Goal: Task Accomplishment & Management: Manage account settings

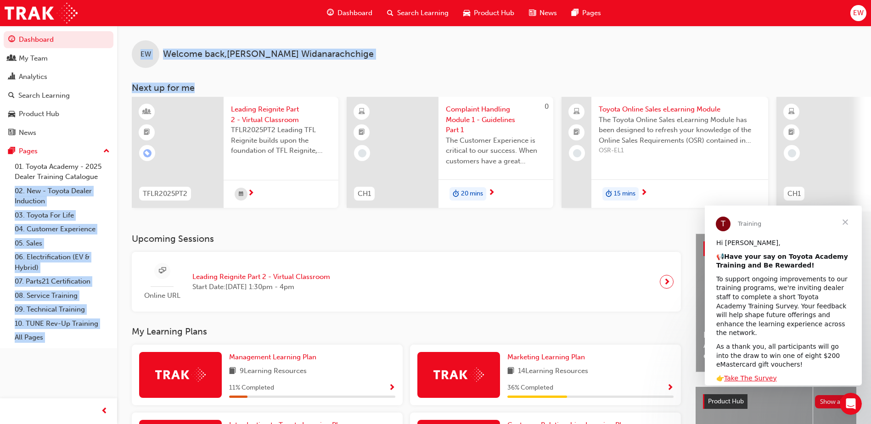
click at [443, 79] on div "EW Welcome back , Emma Widanarachchige Next up for me TFLR2025PT2 Leading Reign…" at bounding box center [494, 119] width 754 height 186
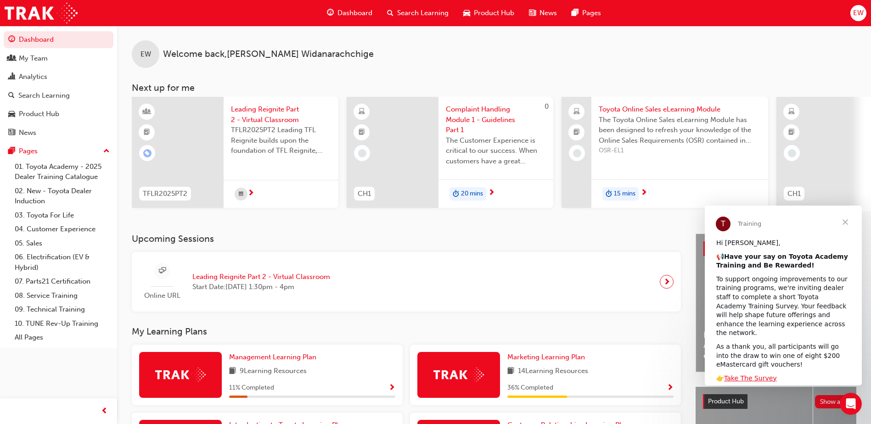
click at [442, 77] on div "EW Welcome back , Emma Widanarachchige Next up for me TFLR2025PT2 Leading Reign…" at bounding box center [494, 119] width 754 height 186
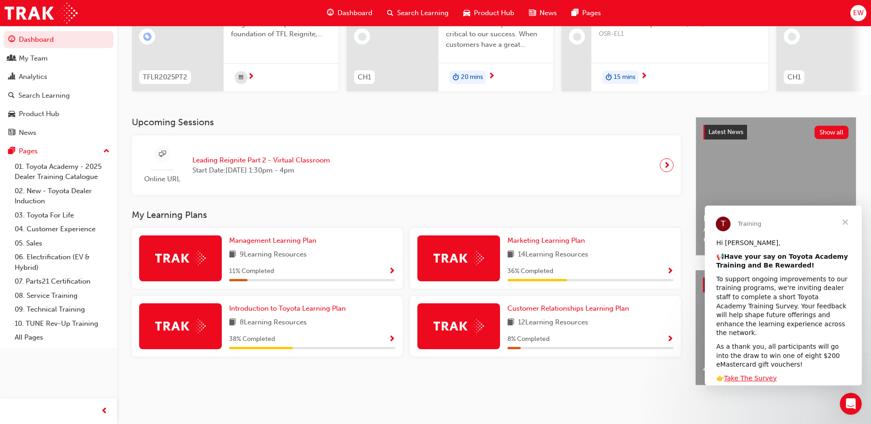
scroll to position [124, 0]
click at [848, 224] on span "Close" at bounding box center [845, 222] width 33 height 33
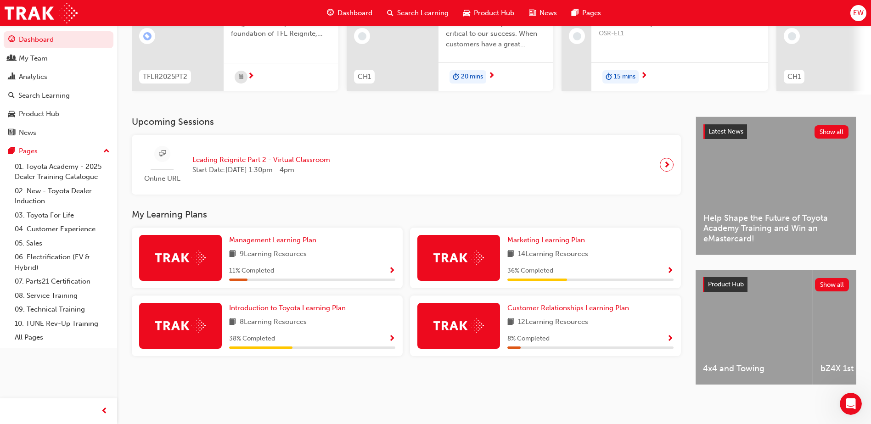
click at [856, 15] on span "EW" at bounding box center [858, 13] width 11 height 11
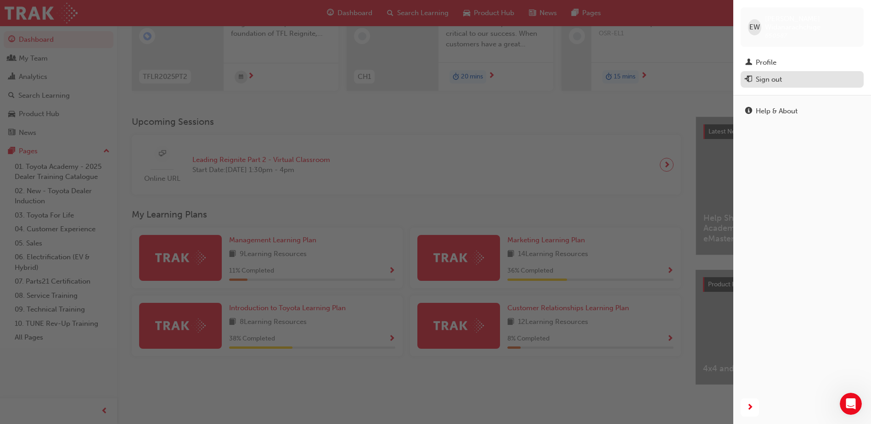
click at [758, 74] on div "Sign out" at bounding box center [769, 79] width 26 height 11
